Goal: Information Seeking & Learning: Learn about a topic

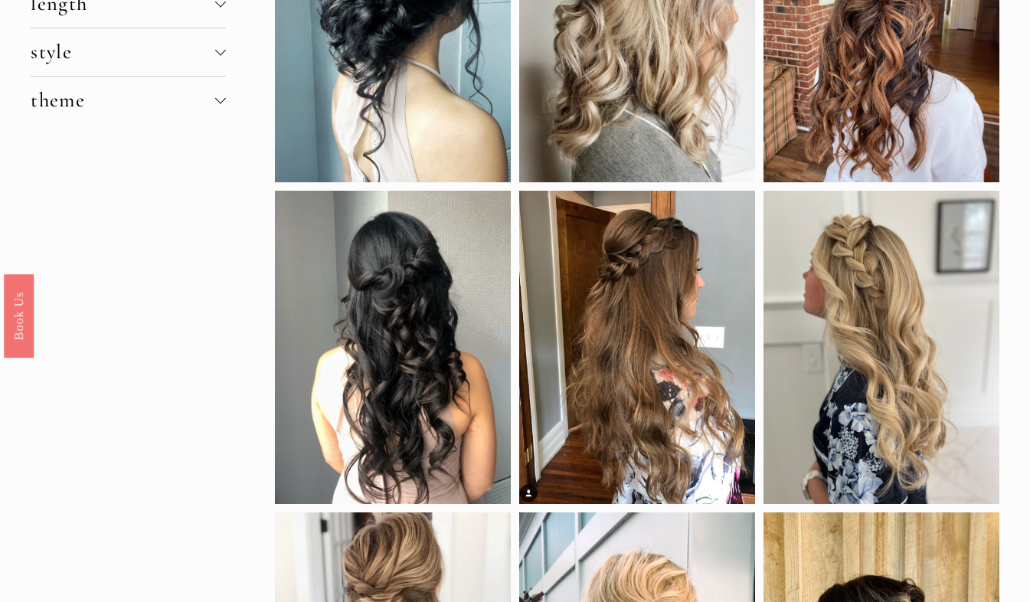
scroll to position [262, 0]
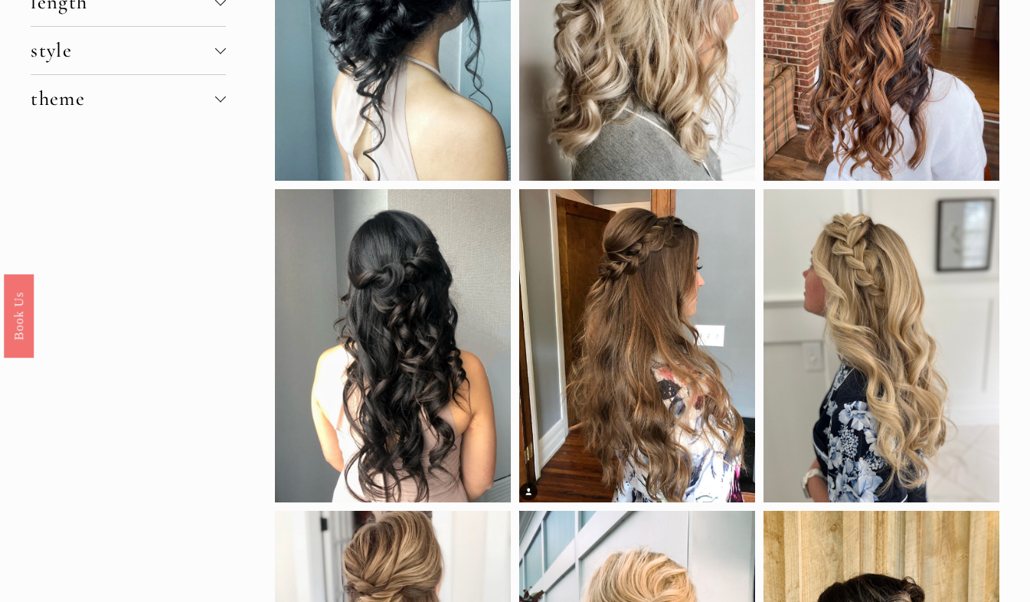
click at [955, 440] on div at bounding box center [882, 345] width 236 height 313
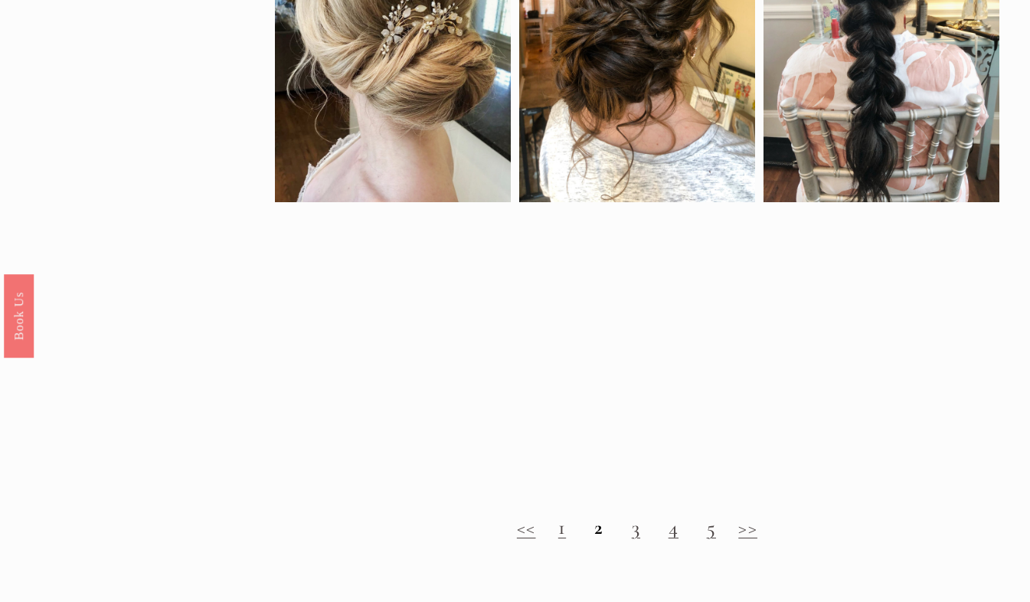
scroll to position [1207, 0]
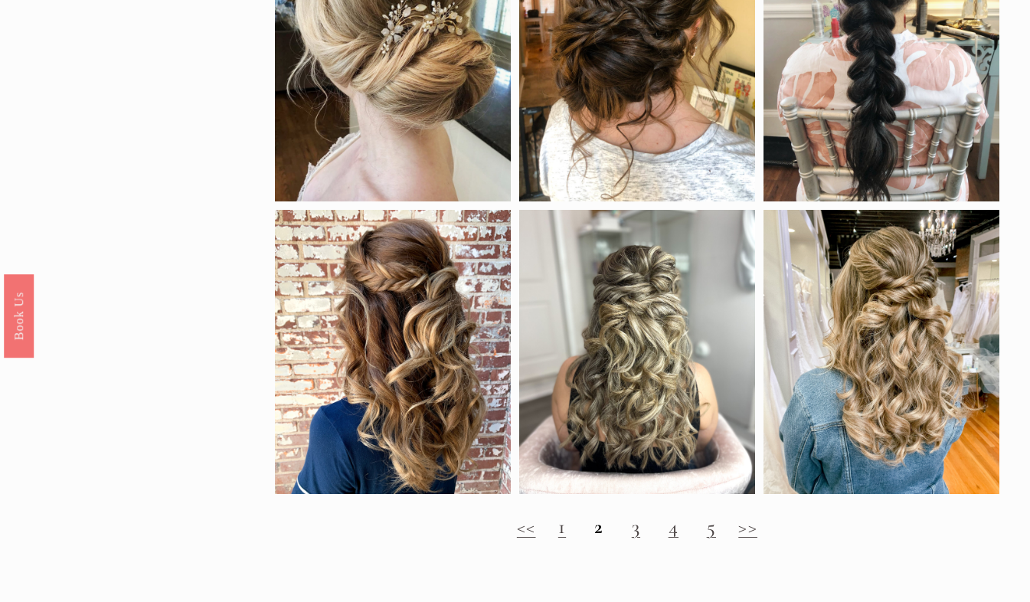
click at [656, 388] on div at bounding box center [637, 352] width 236 height 284
click at [680, 408] on div at bounding box center [637, 352] width 236 height 284
click at [613, 347] on div at bounding box center [637, 352] width 236 height 284
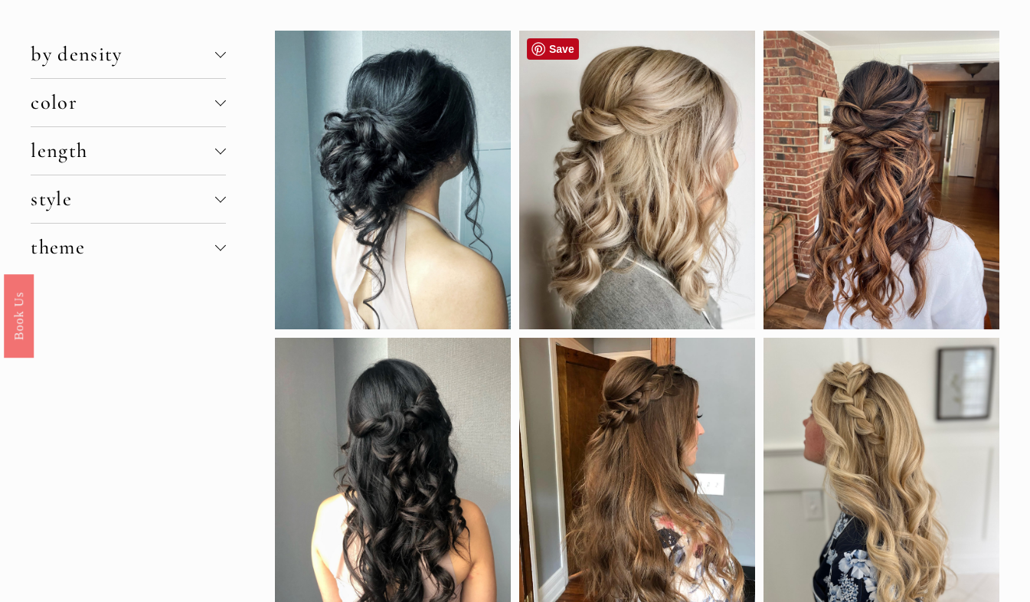
scroll to position [112, 0]
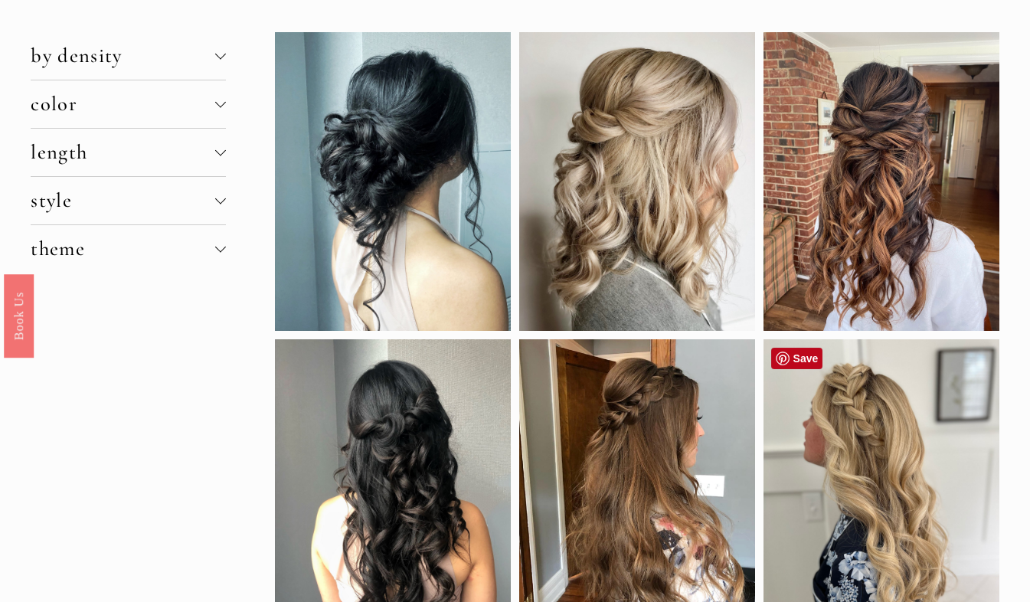
click at [817, 420] on div at bounding box center [882, 495] width 236 height 313
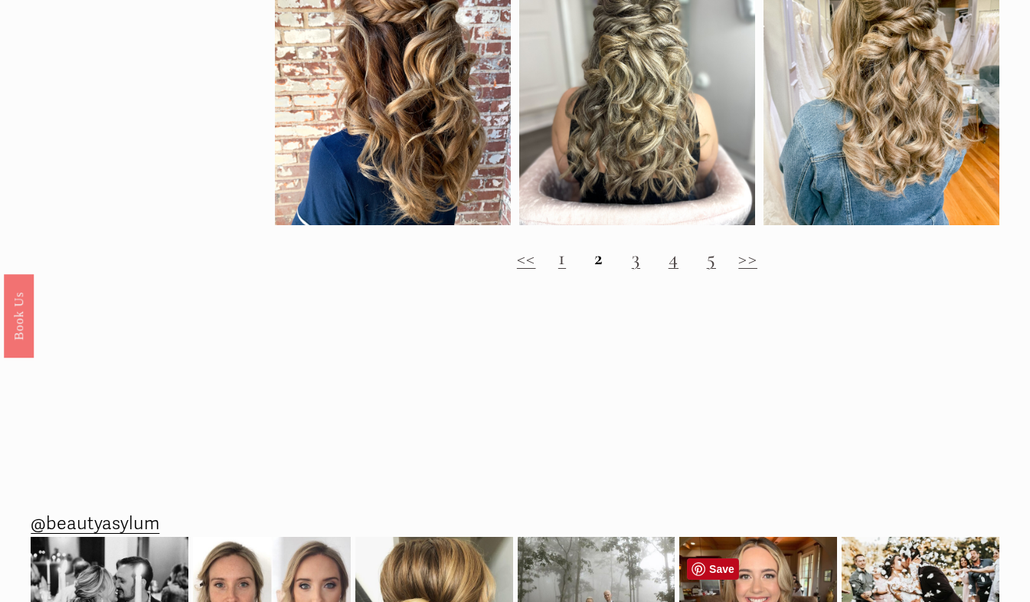
scroll to position [1473, 0]
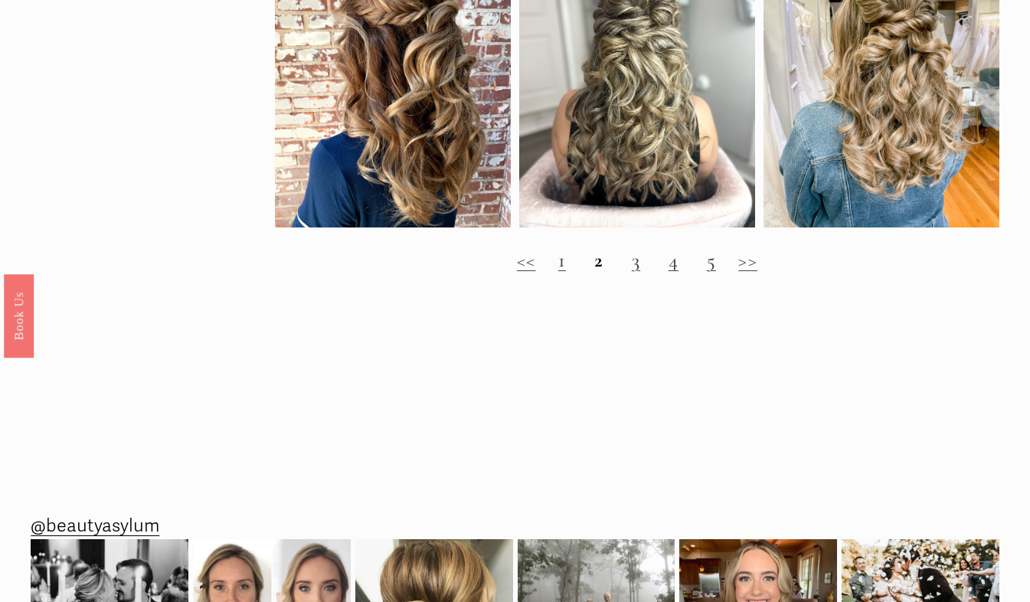
click at [636, 270] on link "3" at bounding box center [636, 260] width 8 height 25
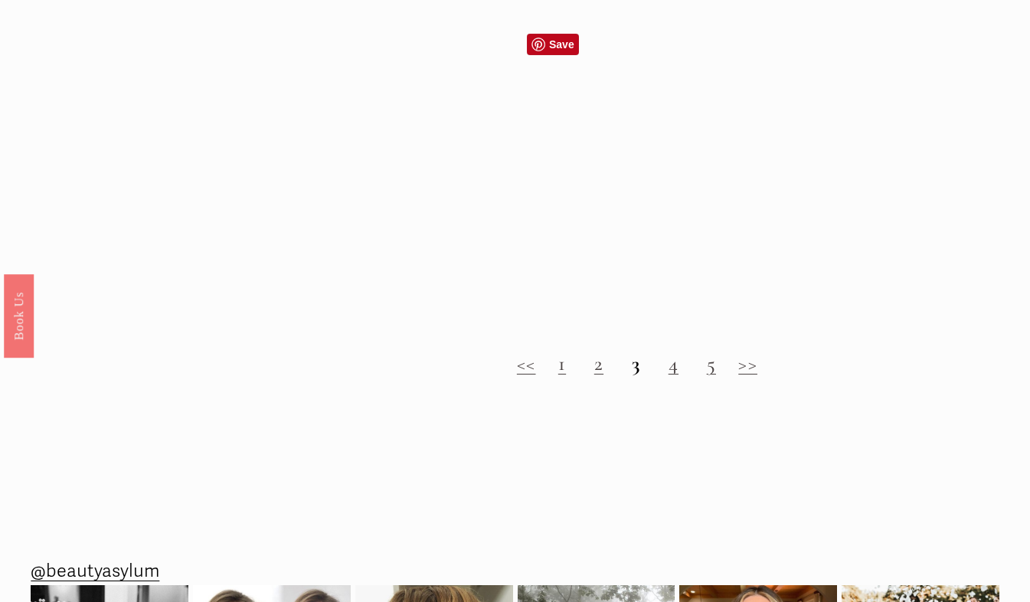
scroll to position [1312, 0]
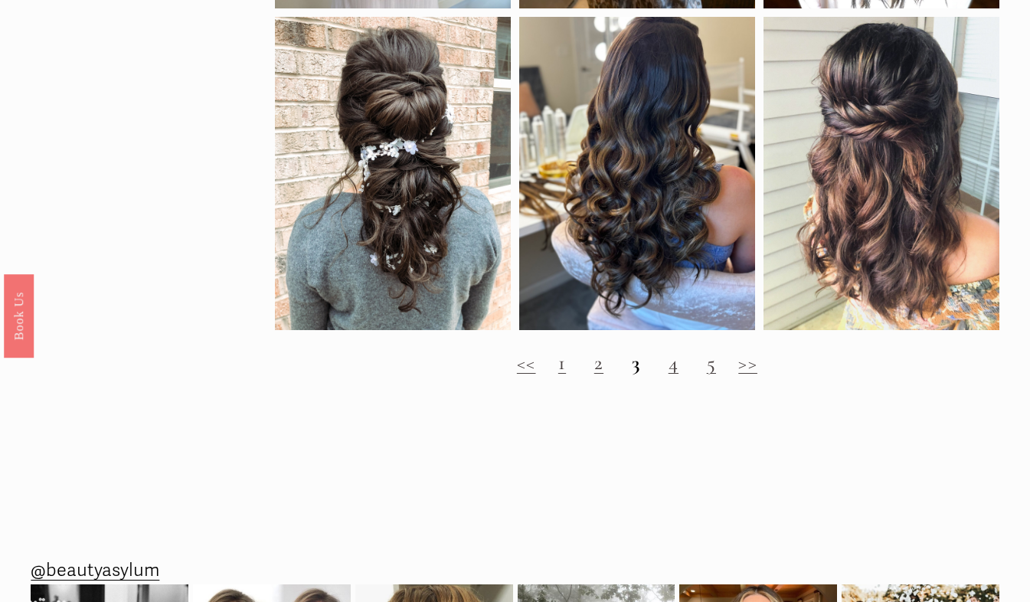
click at [637, 375] on strong "3" at bounding box center [636, 363] width 8 height 25
click at [632, 375] on strong "3" at bounding box center [636, 363] width 8 height 25
click at [634, 375] on strong "3" at bounding box center [636, 363] width 8 height 25
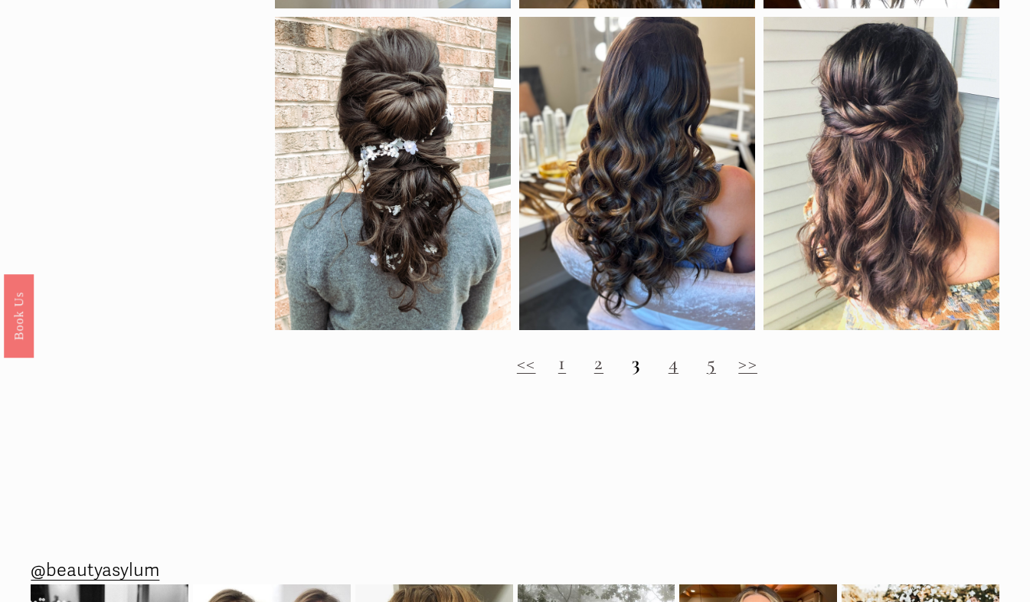
click at [635, 375] on strong "3" at bounding box center [636, 363] width 8 height 25
click at [670, 375] on link "4" at bounding box center [674, 363] width 10 height 25
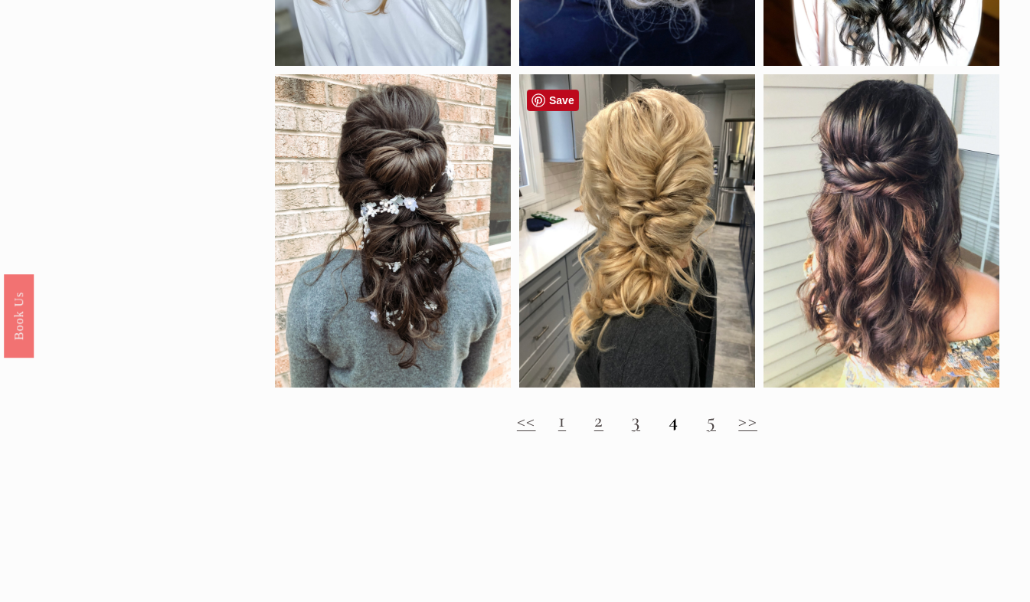
scroll to position [1285, 0]
click at [708, 444] on div "<< 1 2 3 4 5 >>" at bounding box center [637, 420] width 725 height 50
click at [710, 431] on link "5" at bounding box center [711, 420] width 9 height 25
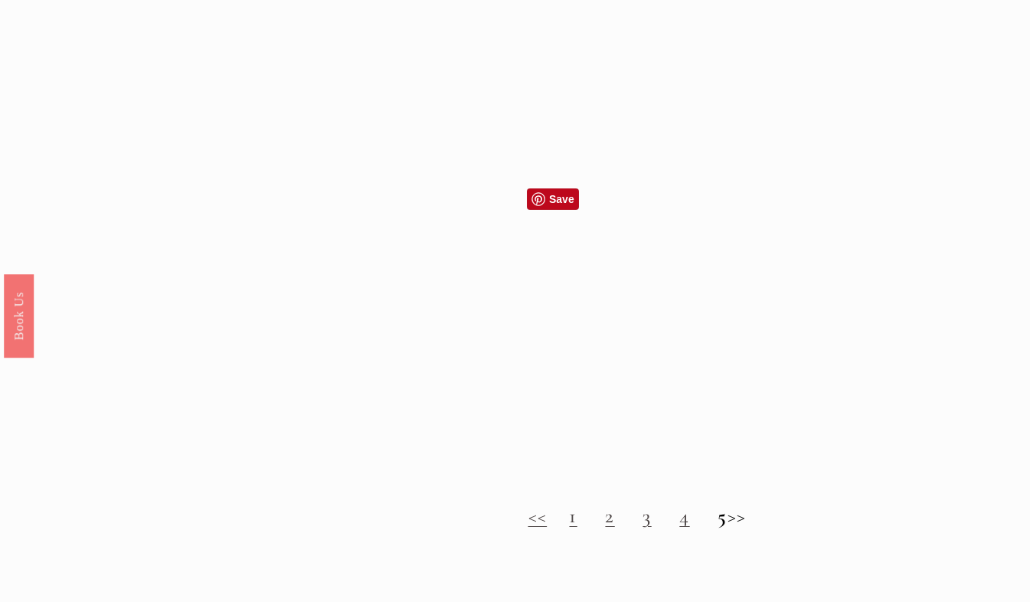
scroll to position [1352, 0]
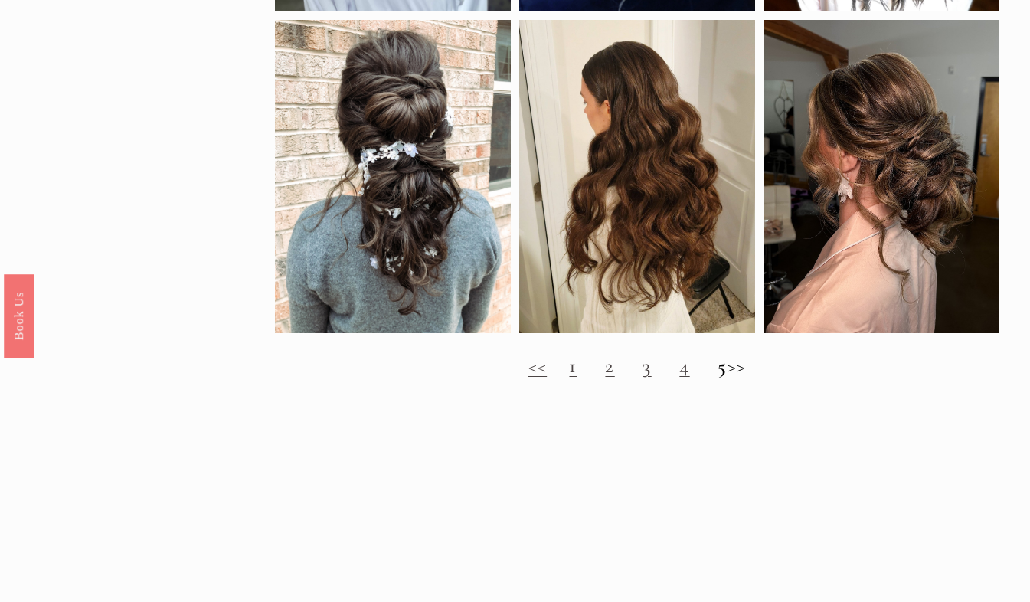
click at [740, 378] on h2 "<< 1 2 3 4 5 >>" at bounding box center [637, 367] width 725 height 24
